Goal: Transaction & Acquisition: Obtain resource

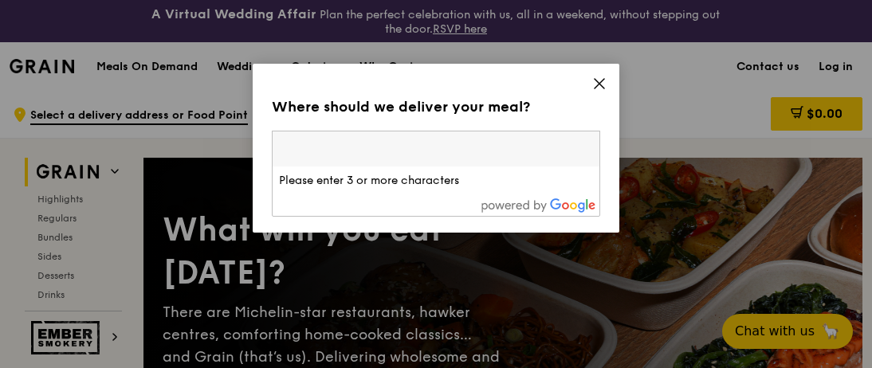
click at [599, 81] on icon at bounding box center [599, 84] width 14 height 14
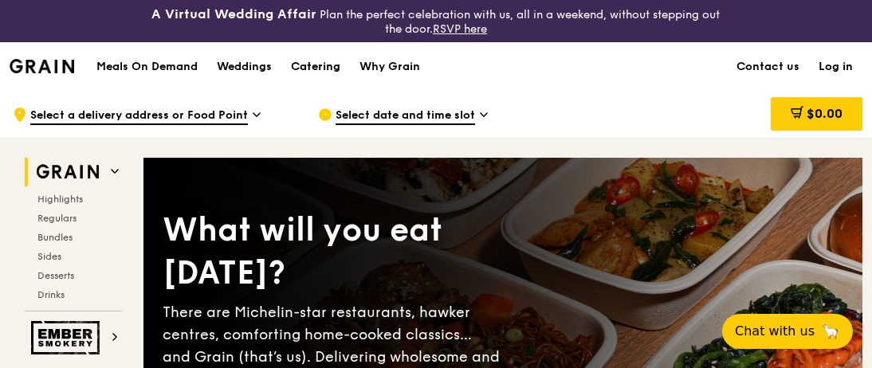
click at [317, 64] on div "Catering" at bounding box center [315, 67] width 49 height 48
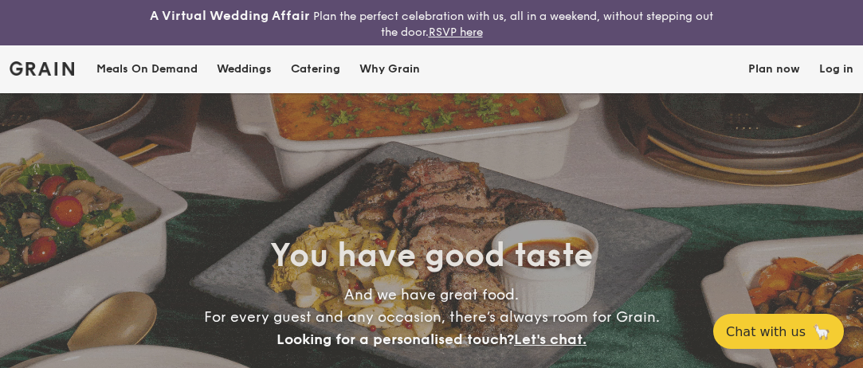
select select
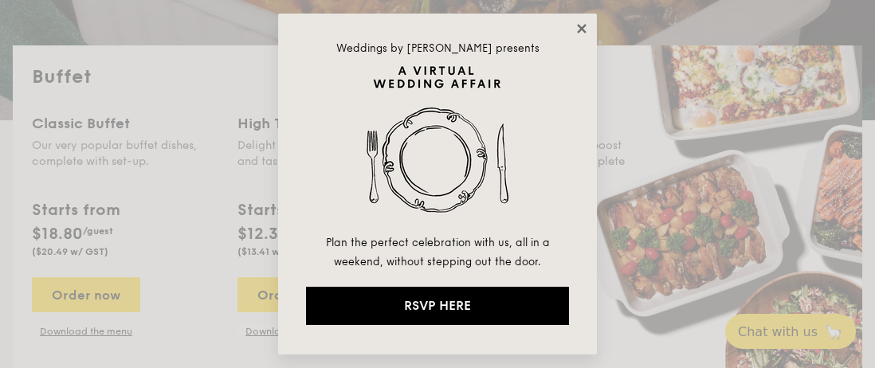
click at [580, 29] on icon at bounding box center [581, 28] width 9 height 9
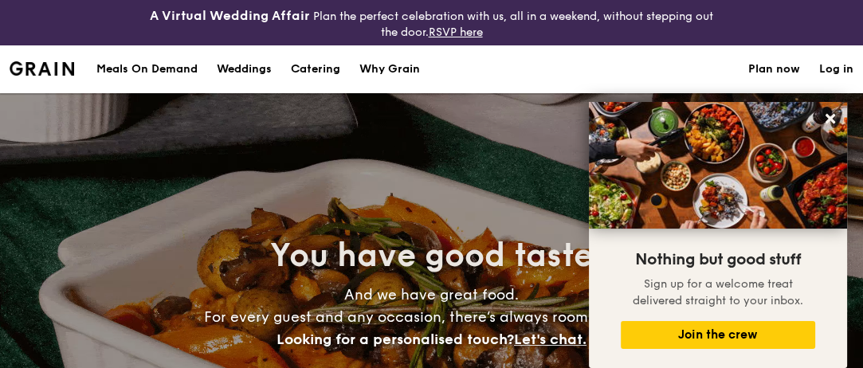
click at [183, 66] on div "Meals On Demand" at bounding box center [146, 69] width 101 height 48
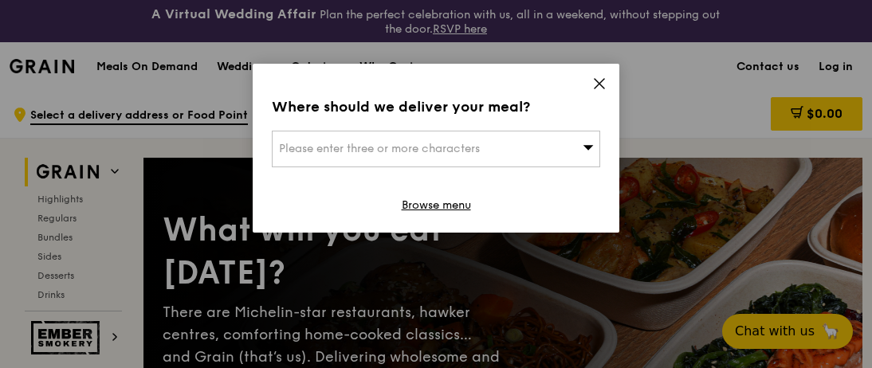
drag, startPoint x: 597, startPoint y: 83, endPoint x: 517, endPoint y: 92, distance: 80.2
click at [597, 83] on icon at bounding box center [599, 84] width 14 height 14
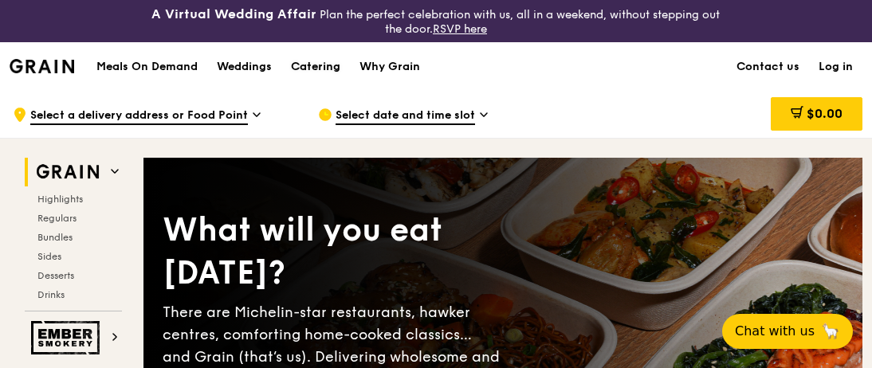
click at [317, 61] on div "Catering" at bounding box center [315, 67] width 49 height 48
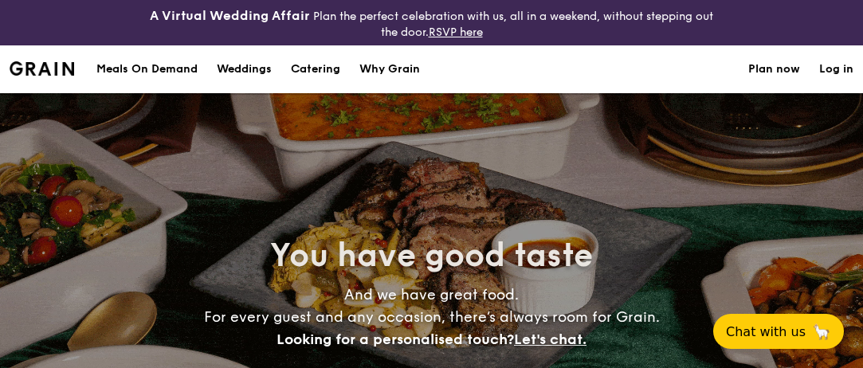
select select
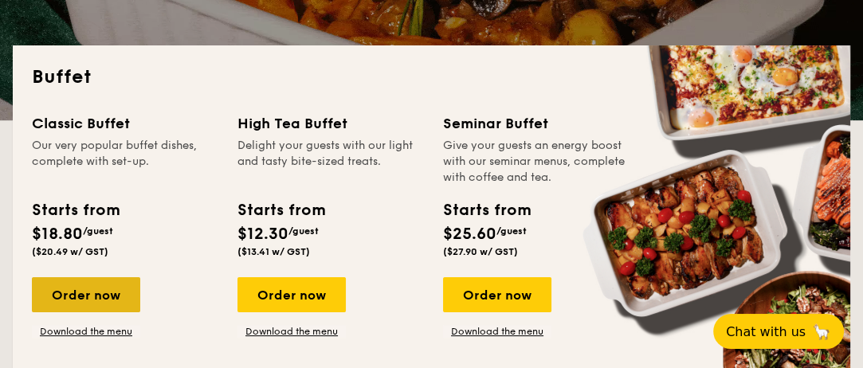
click at [110, 283] on div "Order now" at bounding box center [86, 294] width 108 height 35
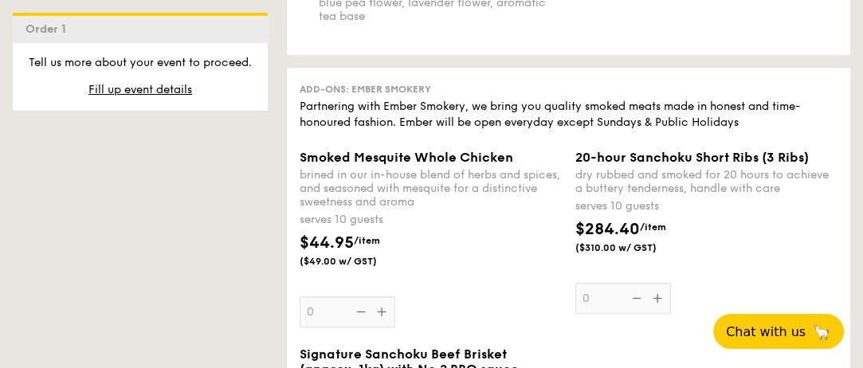
scroll to position [1860, 0]
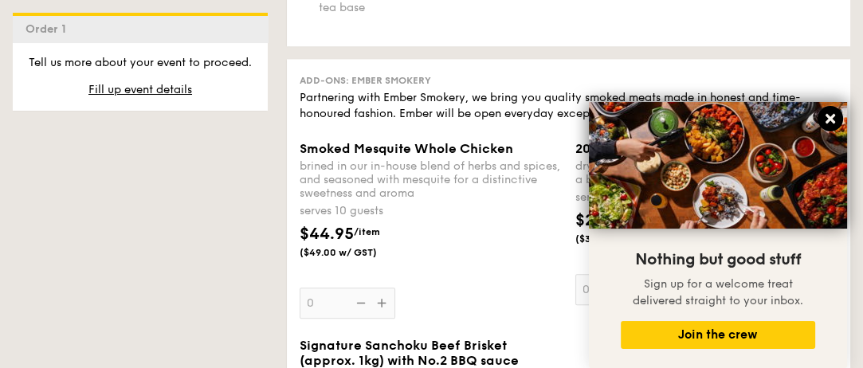
click at [831, 114] on icon at bounding box center [831, 119] width 14 height 14
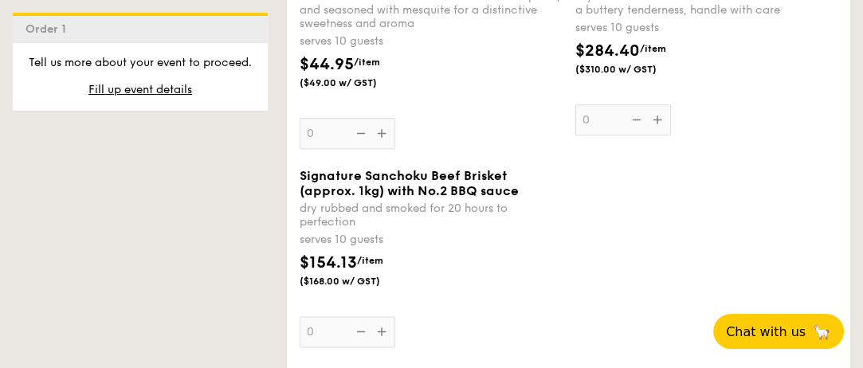
scroll to position [2031, 0]
select select
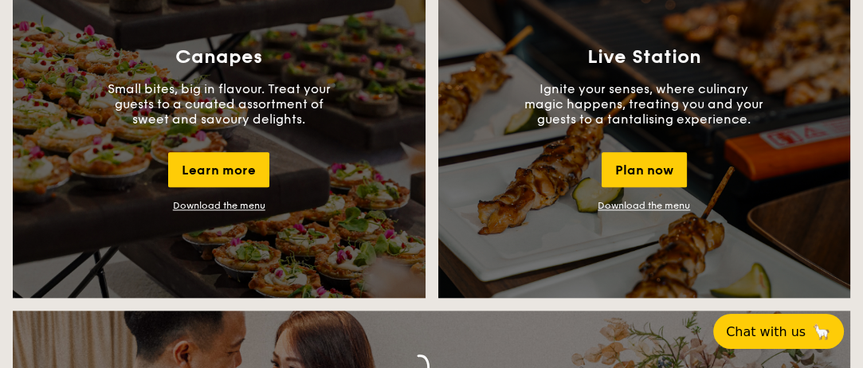
scroll to position [1533, 0]
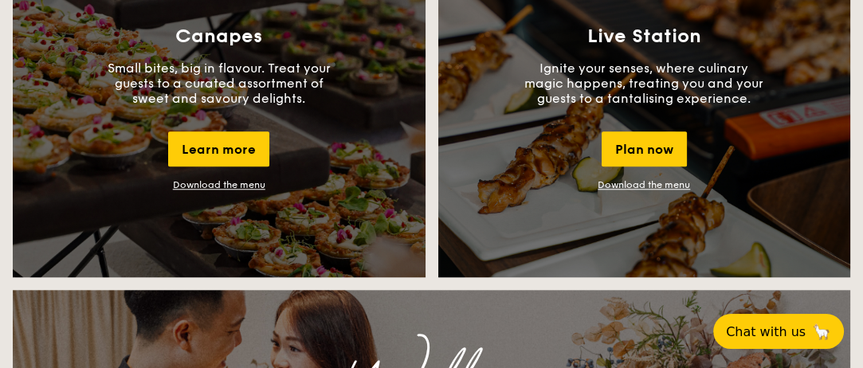
click at [673, 185] on link "Download the menu" at bounding box center [644, 184] width 92 height 11
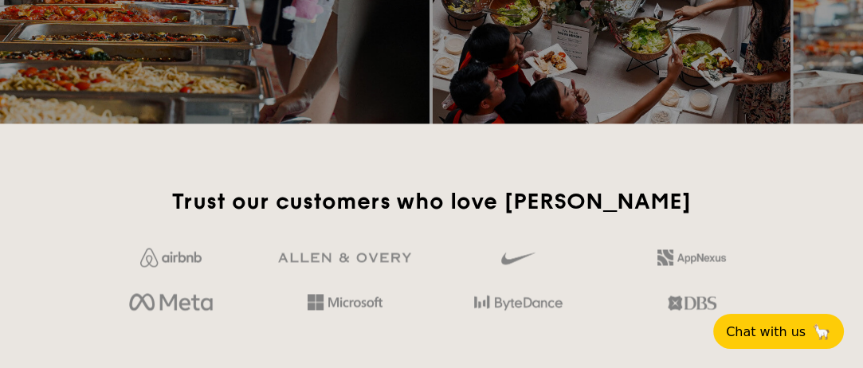
scroll to position [2277, 0]
